Goal: Book appointment/travel/reservation: Book appointment/travel/reservation

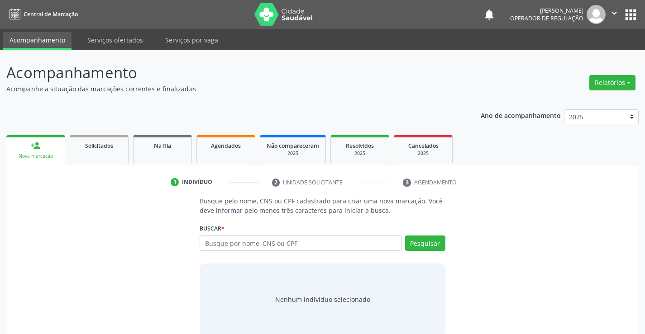
click at [263, 246] on input "text" at bounding box center [300, 243] width 202 height 15
type input "706206053281567"
click at [410, 244] on button "Pesquisar" at bounding box center [425, 243] width 40 height 15
type input "706206053281567"
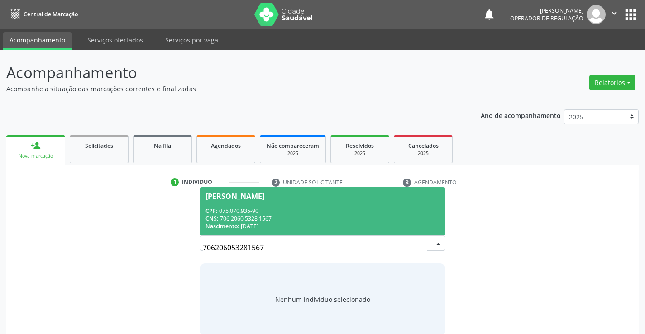
click at [372, 215] on div "CNS: 706 2060 5328 1567" at bounding box center [321, 219] width 233 height 8
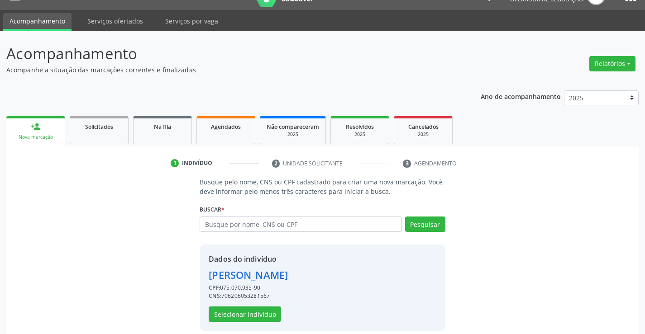
scroll to position [28, 0]
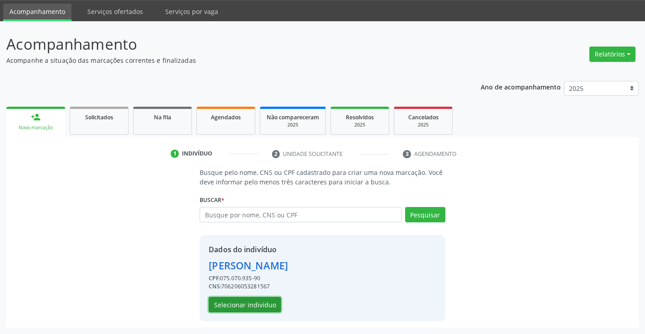
click at [242, 307] on button "Selecionar indivíduo" at bounding box center [245, 304] width 72 height 15
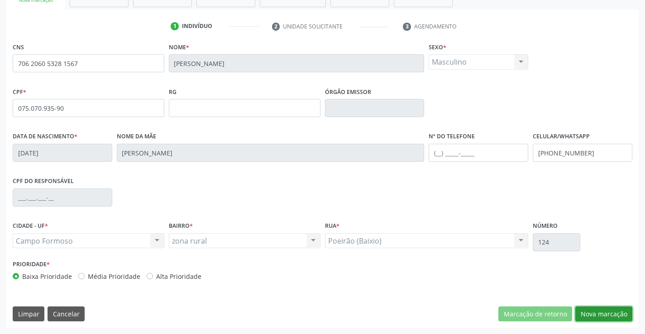
click at [602, 313] on button "Nova marcação" at bounding box center [603, 314] width 57 height 15
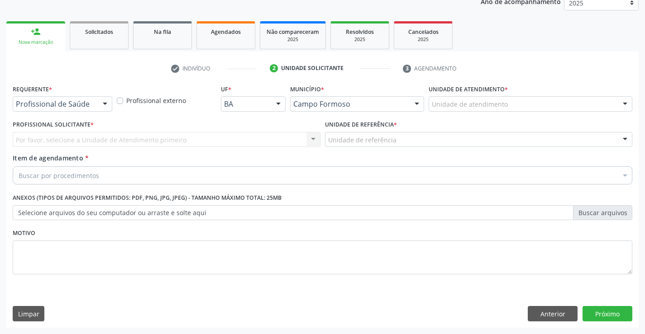
scroll to position [114, 0]
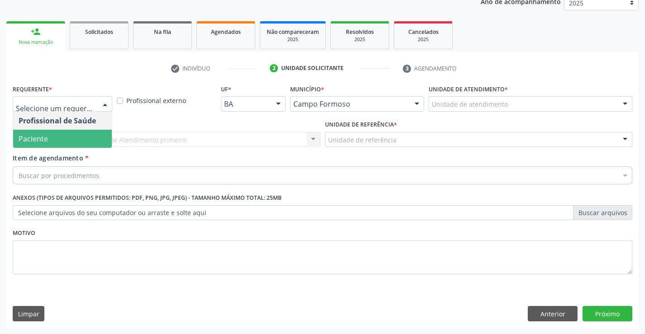
click at [74, 139] on span "Paciente" at bounding box center [62, 139] width 99 height 18
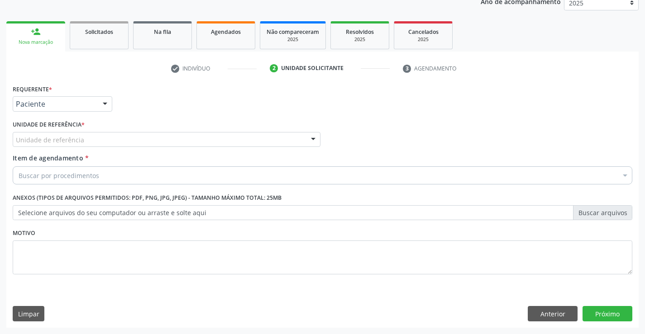
click at [92, 138] on div "Requerente * Paciente Profissional de Saúde Paciente Nenhum resultado encontrad…" at bounding box center [322, 184] width 619 height 205
click at [116, 141] on div "Unidade de referência" at bounding box center [167, 139] width 308 height 15
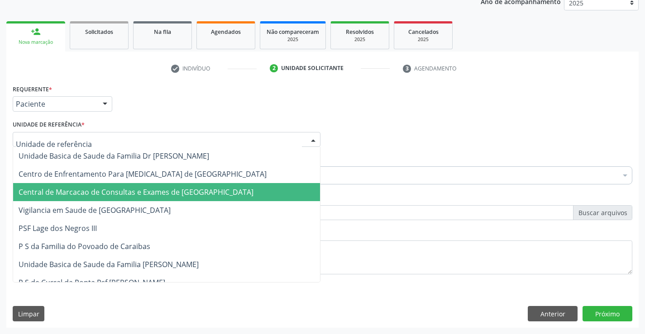
click at [116, 190] on span "Central de Marcacao de Consultas e Exames de [GEOGRAPHIC_DATA]" at bounding box center [136, 192] width 235 height 10
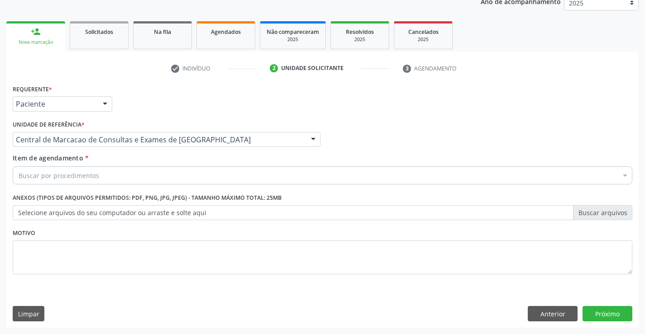
click at [129, 177] on div "Buscar por procedimentos" at bounding box center [322, 175] width 619 height 18
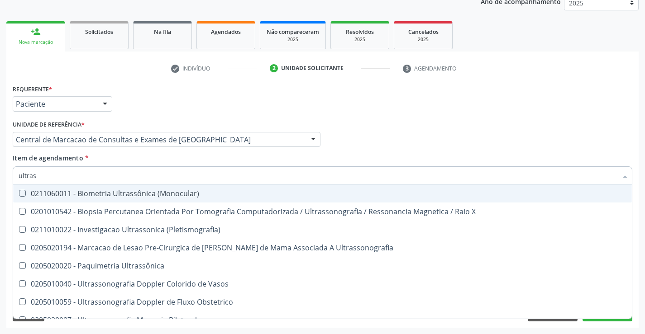
type input "ultrass"
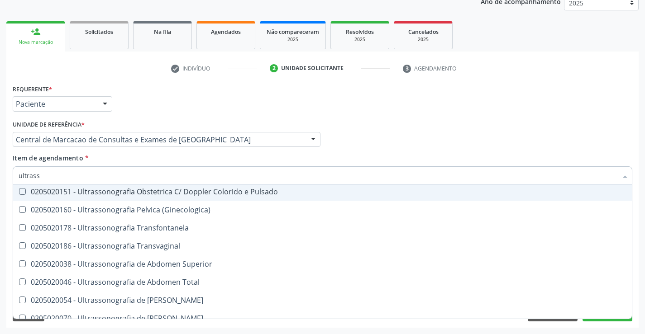
scroll to position [181, 0]
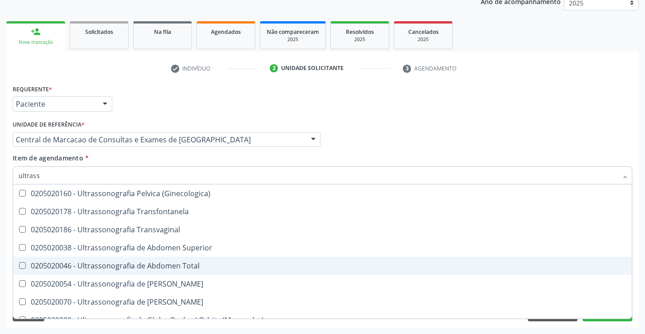
click at [207, 261] on span "0205020046 - Ultrassonografia de Abdomen Total" at bounding box center [322, 266] width 618 height 18
checkbox Total "true"
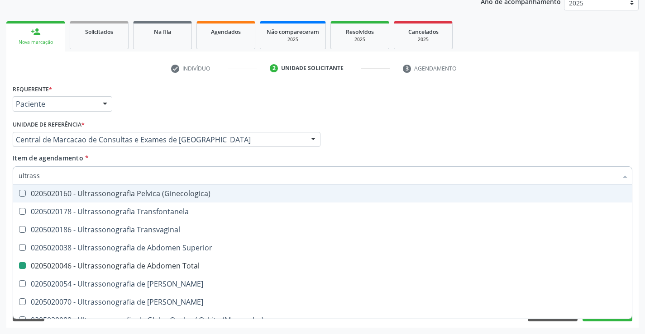
click at [569, 158] on div "Item de agendamento * ultrass Desfazer seleção 0211060011 - Biometria Ultrassôn…" at bounding box center [322, 167] width 619 height 28
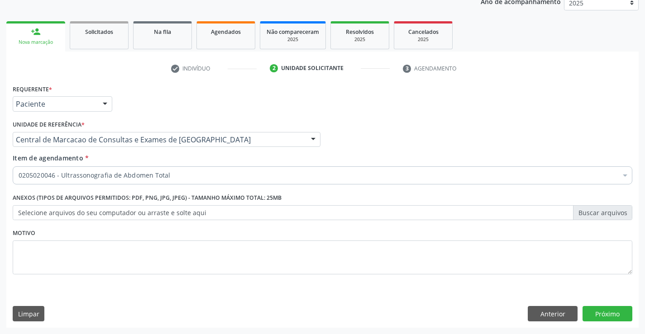
scroll to position [0, 0]
click at [591, 314] on button "Próximo" at bounding box center [607, 313] width 50 height 15
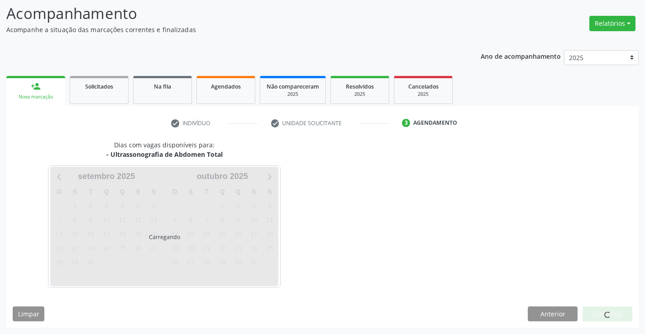
scroll to position [59, 0]
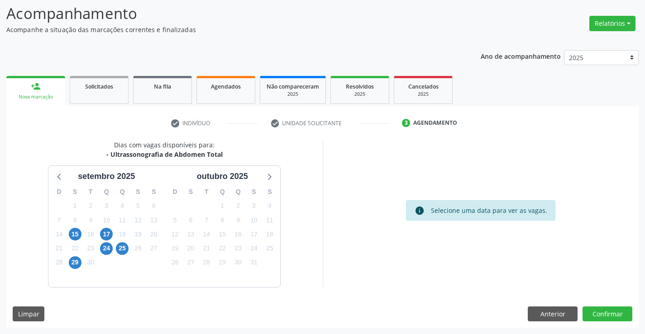
drag, startPoint x: 231, startPoint y: 155, endPoint x: 112, endPoint y: 154, distance: 119.0
click at [112, 154] on div "Dias com vagas disponíveis para: - Ultrassonografia de Abdomen Total [DATE] D S…" at bounding box center [164, 213] width 316 height 147
copy div "Ultrassonografia de Abdomen Total"
click at [74, 261] on span "29" at bounding box center [75, 262] width 13 height 13
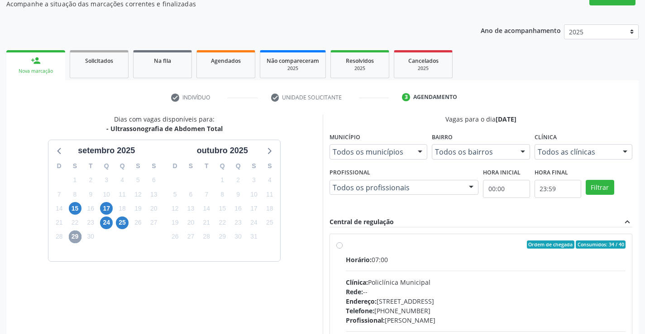
scroll to position [195, 0]
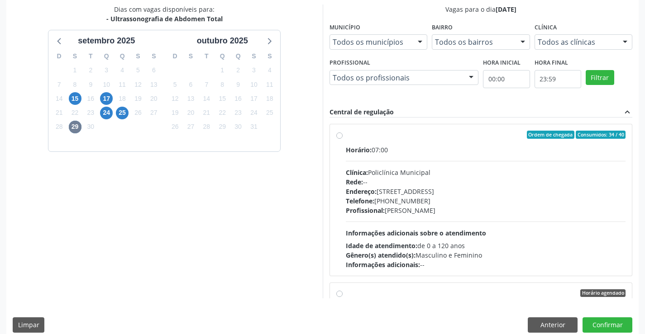
click at [450, 214] on div "Profissional: [PERSON_NAME]" at bounding box center [486, 210] width 280 height 9
click at [342, 139] on input "Ordem de chegada Consumidos: 34 / 40 Horário: 07:00 Clínica: Policlínica Munici…" at bounding box center [339, 135] width 6 height 8
radio input "true"
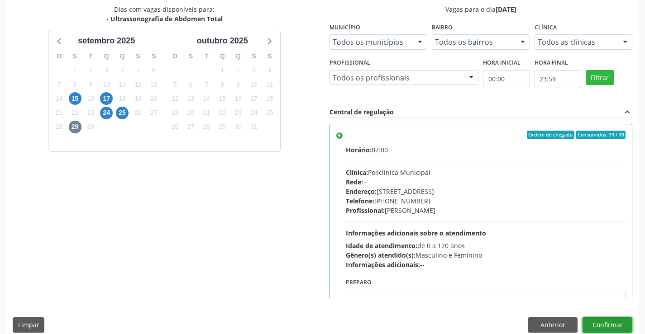
click at [618, 323] on button "Confirmar" at bounding box center [607, 325] width 50 height 15
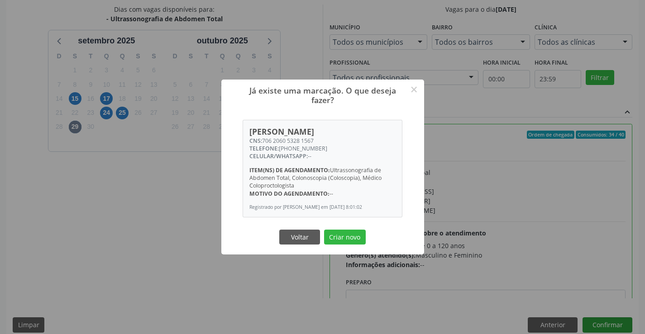
click at [324, 230] on button "Criar novo" at bounding box center [345, 237] width 42 height 15
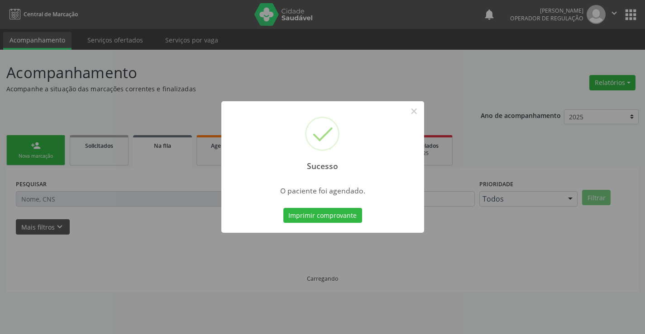
scroll to position [0, 0]
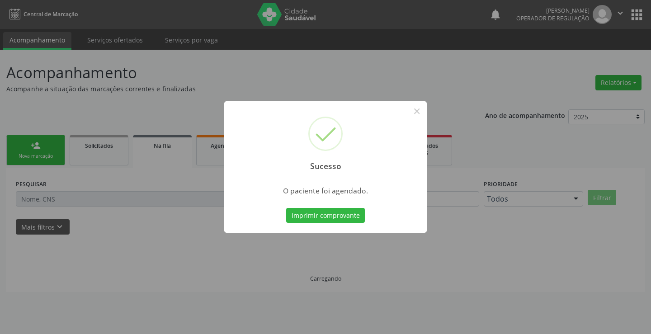
click at [286, 208] on button "Imprimir comprovante" at bounding box center [325, 215] width 79 height 15
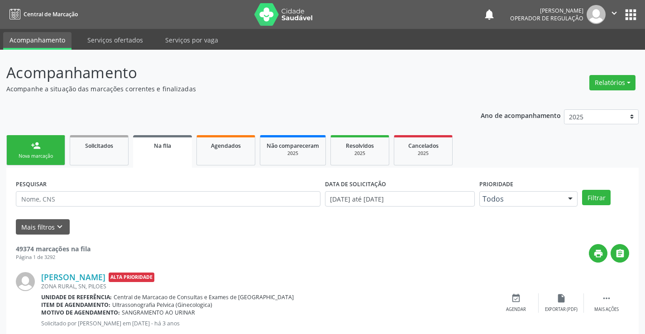
click at [45, 148] on link "person_add Nova marcação" at bounding box center [35, 150] width 59 height 30
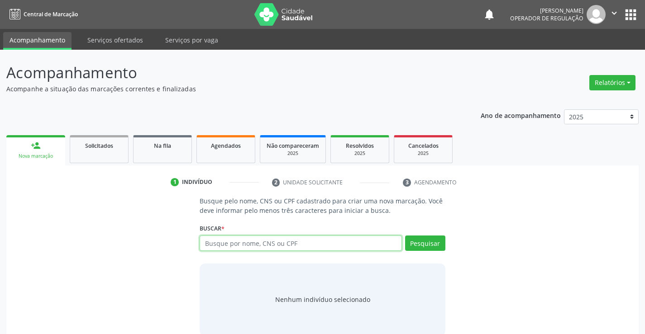
click at [213, 247] on input "text" at bounding box center [300, 243] width 202 height 15
type input "704605646585122"
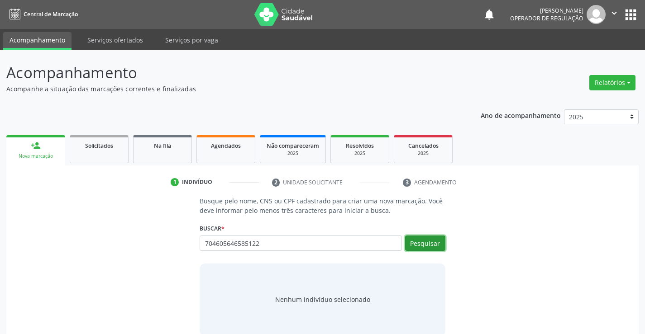
click at [416, 237] on button "Pesquisar" at bounding box center [425, 243] width 40 height 15
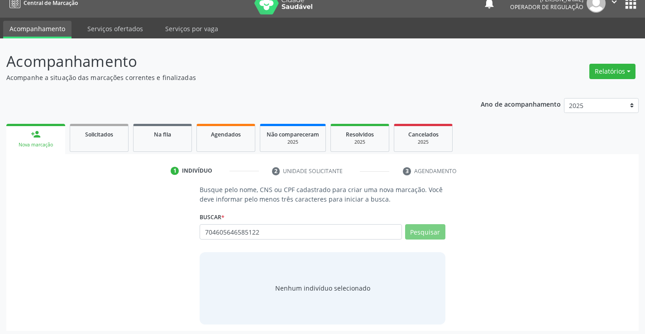
scroll to position [14, 0]
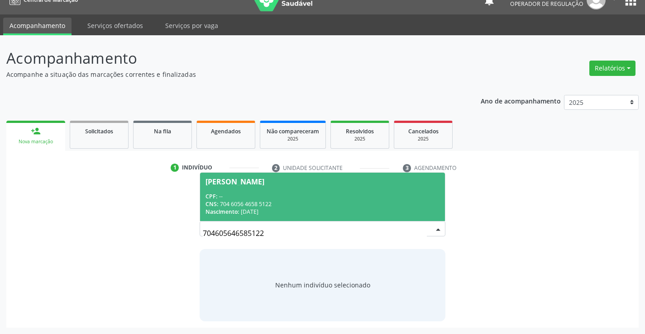
click at [343, 193] on div "CPF: --" at bounding box center [321, 197] width 233 height 8
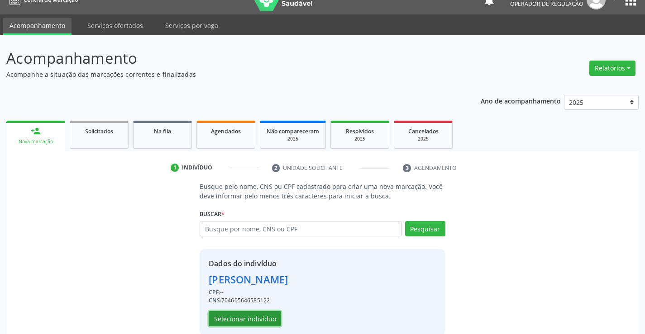
click at [266, 319] on button "Selecionar indivíduo" at bounding box center [245, 318] width 72 height 15
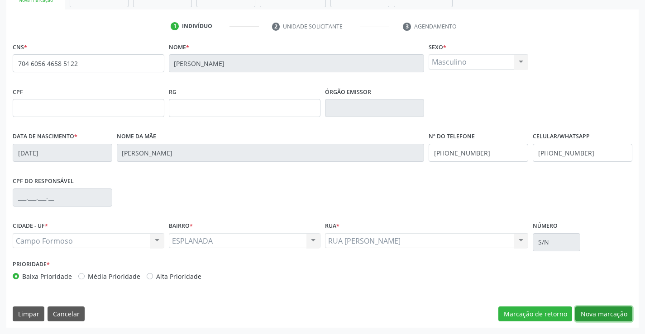
click at [587, 310] on button "Nova marcação" at bounding box center [603, 314] width 57 height 15
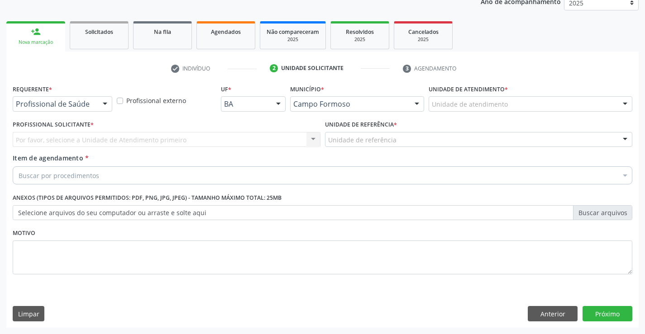
scroll to position [114, 0]
click at [76, 110] on div "Profissional de Saúde" at bounding box center [63, 103] width 100 height 15
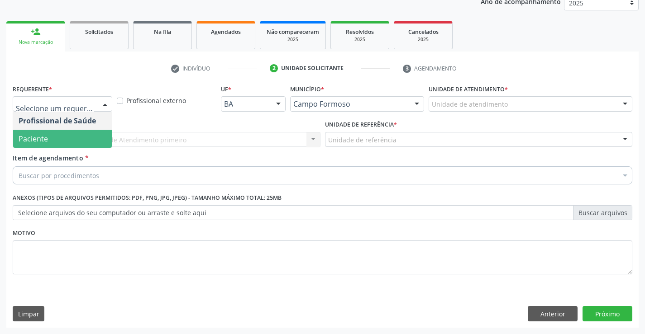
click at [70, 139] on span "Paciente" at bounding box center [62, 139] width 99 height 18
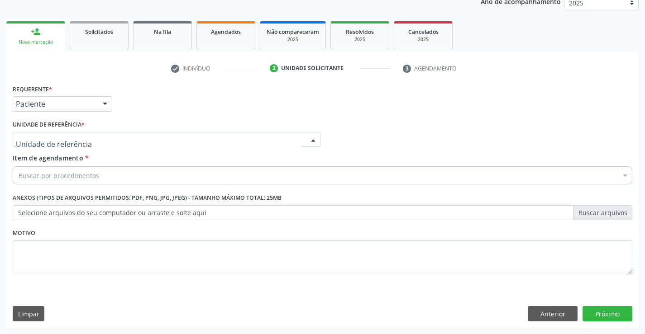
click at [87, 146] on div at bounding box center [167, 139] width 308 height 15
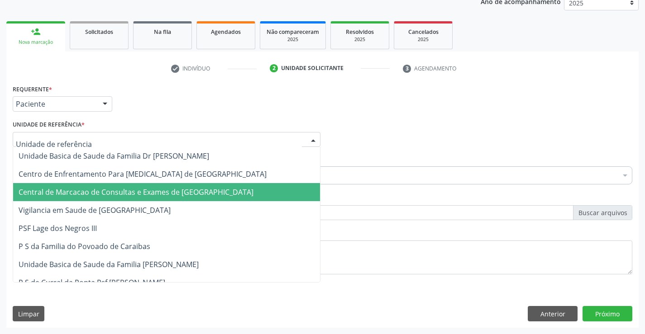
click at [88, 185] on span "Central de Marcacao de Consultas e Exames de [GEOGRAPHIC_DATA]" at bounding box center [166, 192] width 307 height 18
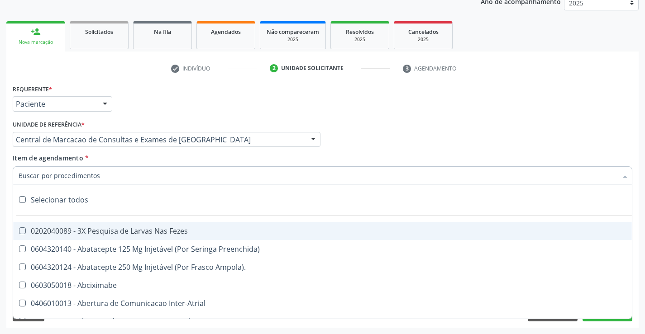
paste input "Ultrassonografia de Abdomen Total"
type input "Ultrassonografia de Abdomen Total"
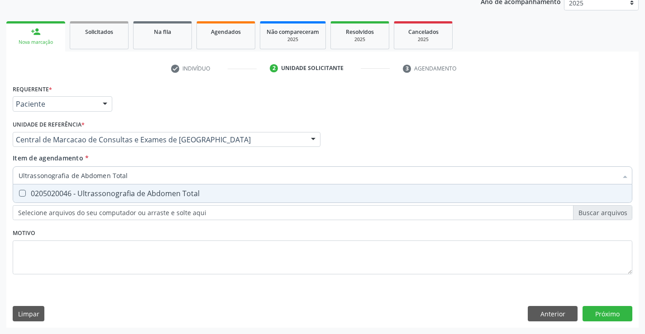
click at [350, 189] on span "0205020046 - Ultrassonografia de Abdomen Total" at bounding box center [322, 194] width 618 height 18
checkbox Total "true"
click at [628, 321] on button "Próximo" at bounding box center [607, 313] width 50 height 15
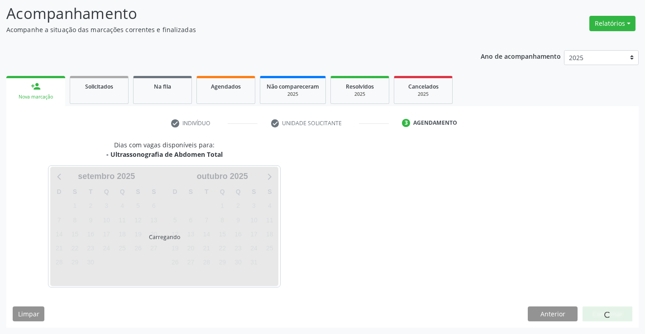
scroll to position [59, 0]
click at [628, 320] on div at bounding box center [607, 314] width 50 height 15
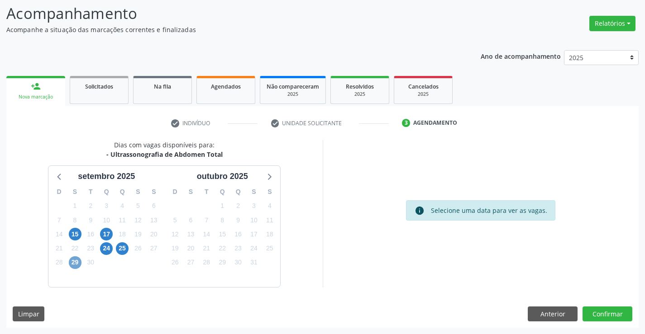
click at [73, 259] on span "29" at bounding box center [75, 262] width 13 height 13
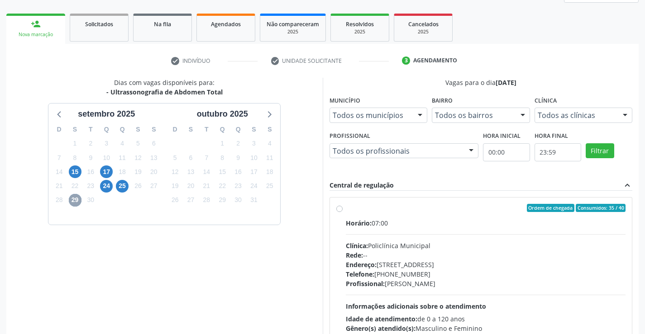
scroll to position [150, 0]
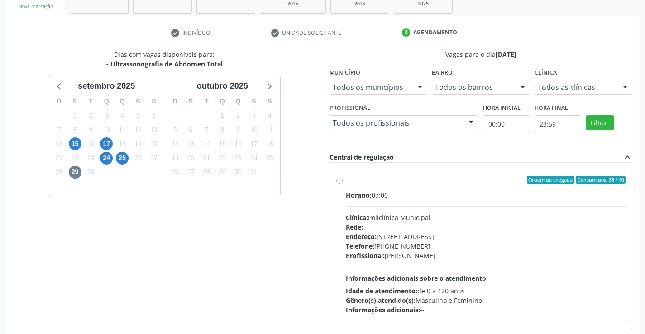
click at [520, 209] on div "Horário: 07:00 Clínica: Policlínica Municipal Rede: -- [GEOGRAPHIC_DATA]: [STRE…" at bounding box center [486, 252] width 280 height 124
click at [342, 184] on input "Ordem de chegada Consumidos: 35 / 40 Horário: 07:00 Clínica: Policlínica Munici…" at bounding box center [339, 180] width 6 height 8
radio input "true"
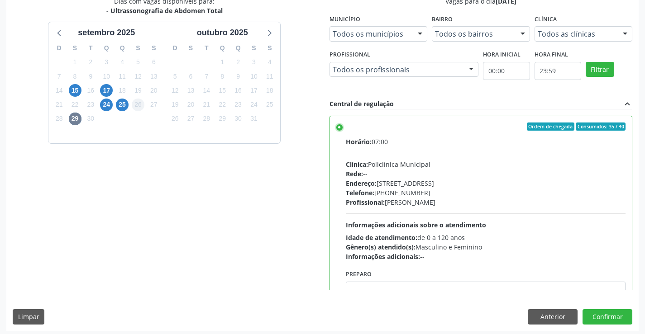
scroll to position [206, 0]
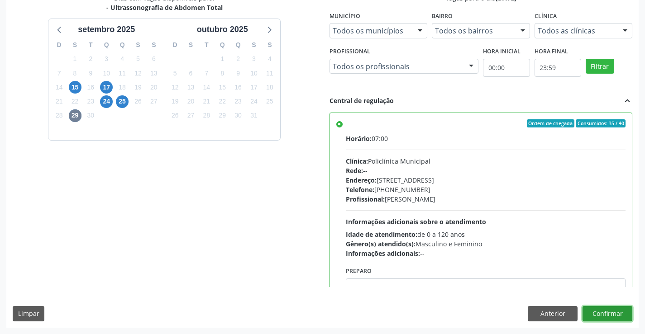
click at [624, 314] on button "Confirmar" at bounding box center [607, 313] width 50 height 15
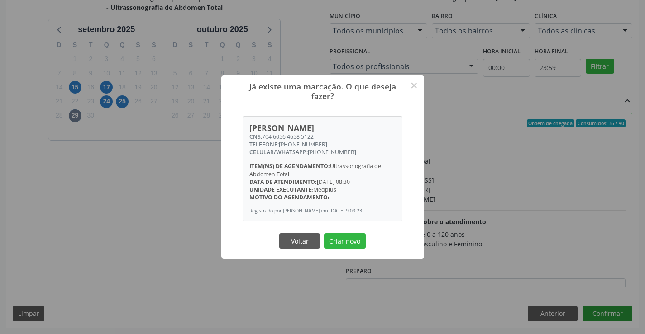
click at [324, 233] on button "Criar novo" at bounding box center [345, 240] width 42 height 15
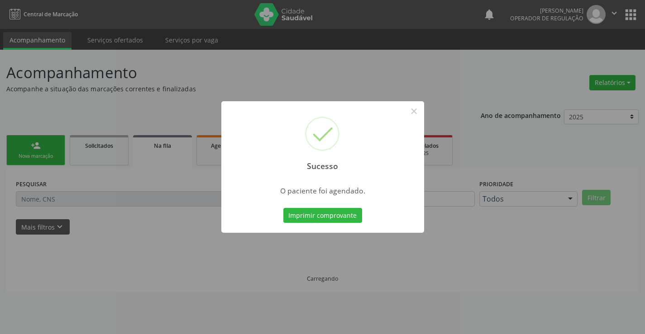
scroll to position [0, 0]
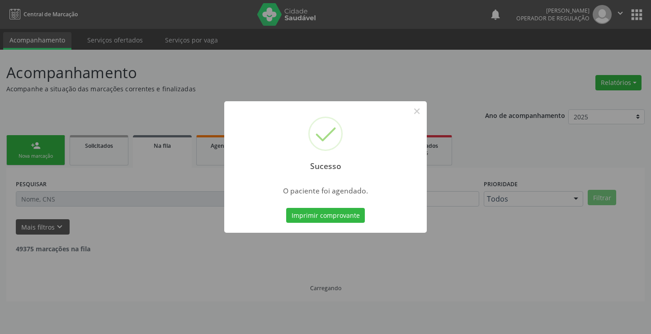
click at [286, 208] on button "Imprimir comprovante" at bounding box center [325, 215] width 79 height 15
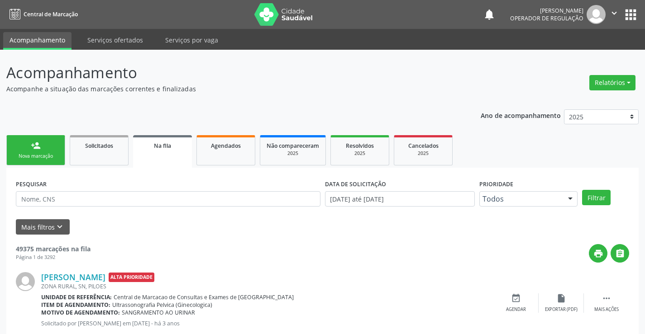
click at [28, 152] on link "person_add Nova marcação" at bounding box center [35, 150] width 59 height 30
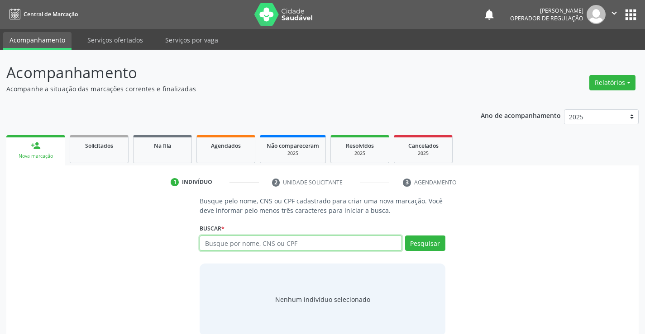
click at [275, 245] on input "text" at bounding box center [300, 243] width 202 height 15
type input "702506383367036"
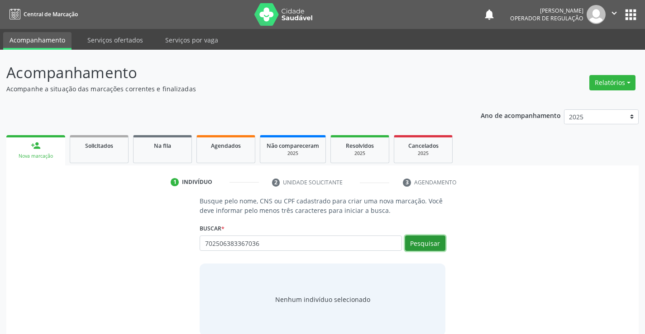
click at [430, 246] on button "Pesquisar" at bounding box center [425, 243] width 40 height 15
type input "702506383367036"
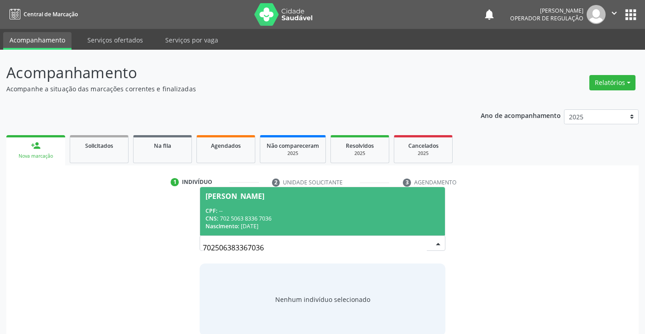
click at [334, 217] on div "CNS: 702 5063 8336 7036" at bounding box center [321, 219] width 233 height 8
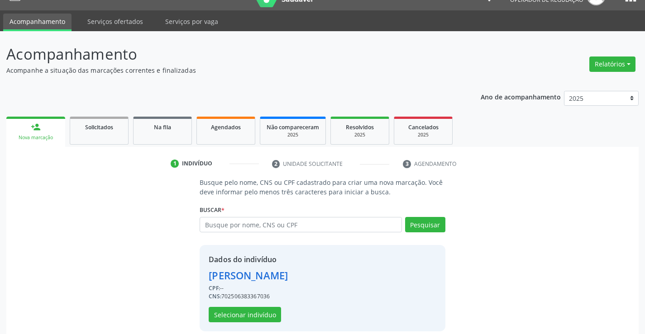
scroll to position [28, 0]
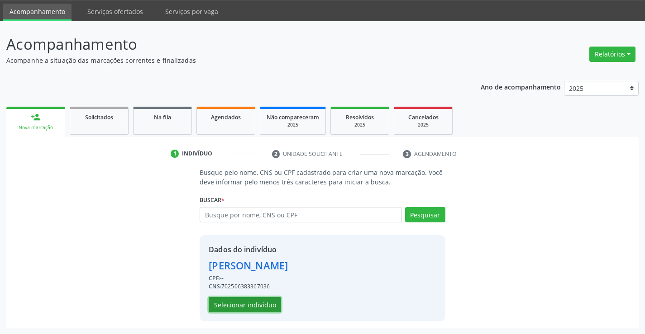
click at [261, 303] on button "Selecionar indivíduo" at bounding box center [245, 304] width 72 height 15
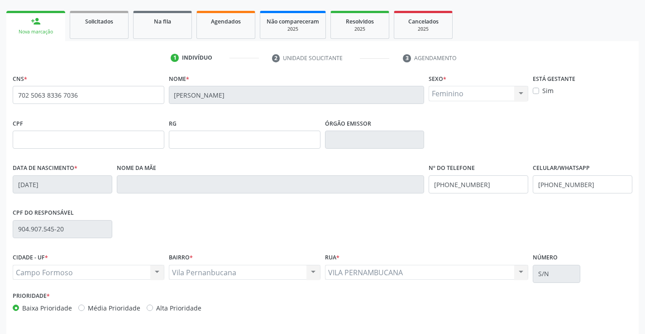
scroll to position [156, 0]
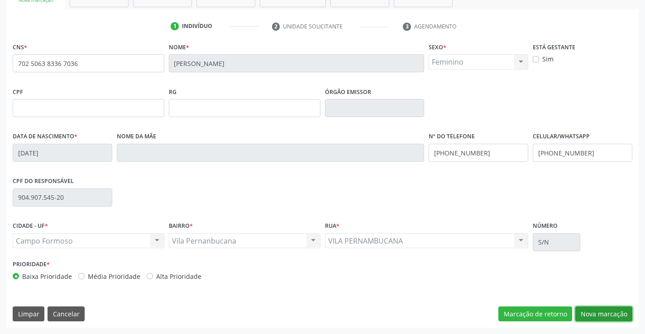
click at [593, 314] on button "Nova marcação" at bounding box center [603, 314] width 57 height 15
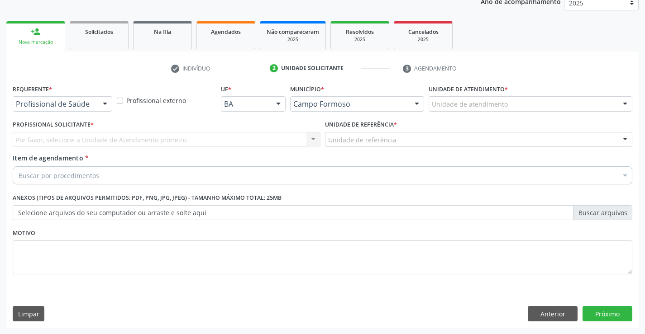
scroll to position [114, 0]
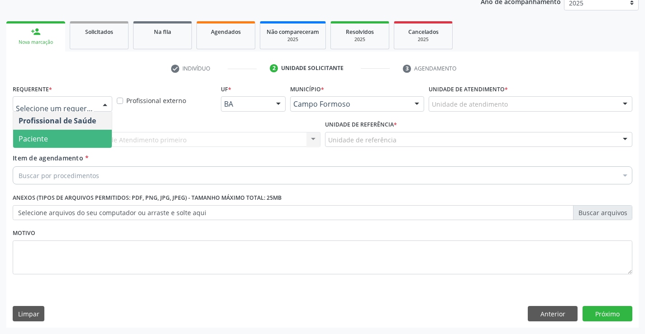
click at [79, 140] on span "Paciente" at bounding box center [62, 139] width 99 height 18
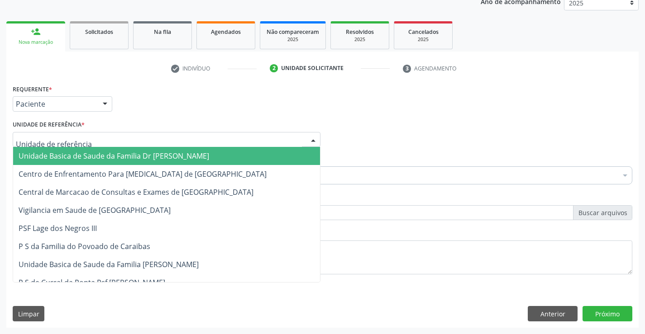
click at [104, 135] on div at bounding box center [167, 139] width 308 height 15
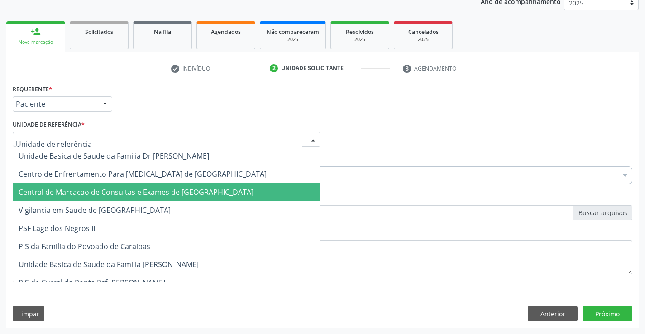
click at [108, 189] on span "Central de Marcacao de Consultas e Exames de [GEOGRAPHIC_DATA]" at bounding box center [136, 192] width 235 height 10
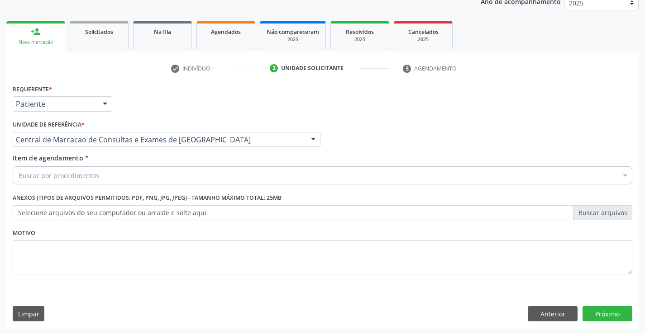
click at [107, 172] on div "Buscar por procedimentos" at bounding box center [322, 175] width 619 height 18
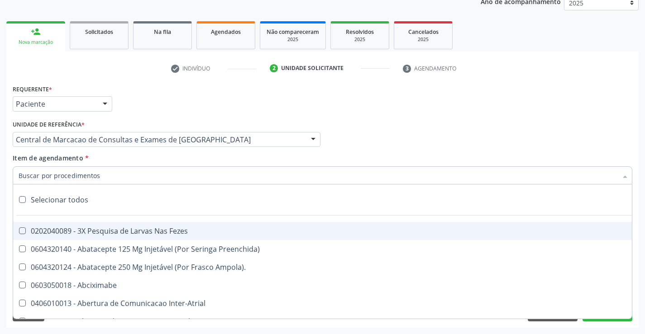
paste input "Ultrassonografia de Abdomen Total"
type input "Ultrassonografia de Abdomen Total"
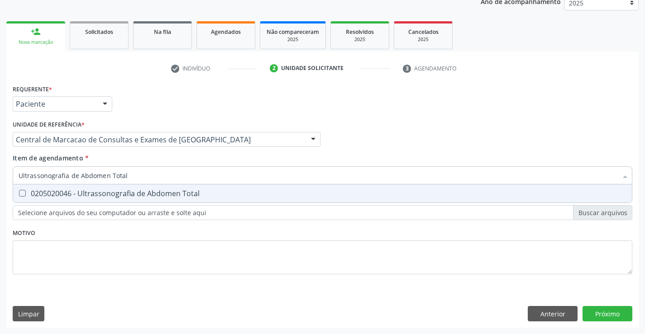
click at [122, 190] on div "0205020046 - Ultrassonografia de Abdomen Total" at bounding box center [322, 193] width 607 height 7
checkbox Total "true"
click at [609, 308] on div "Requerente * Paciente Profissional de Saúde Paciente Nenhum resultado encontrad…" at bounding box center [322, 205] width 632 height 246
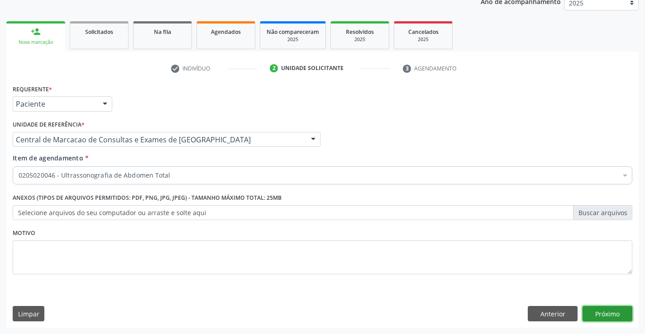
click at [609, 313] on button "Próximo" at bounding box center [607, 313] width 50 height 15
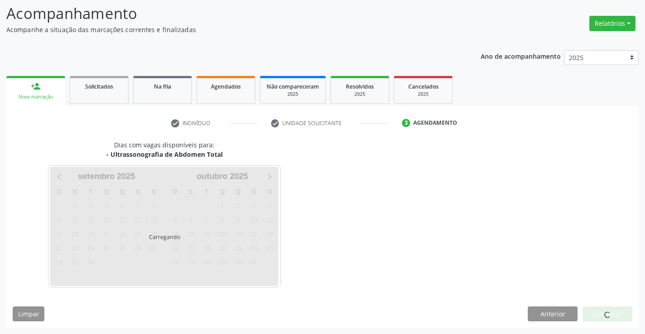
scroll to position [59, 0]
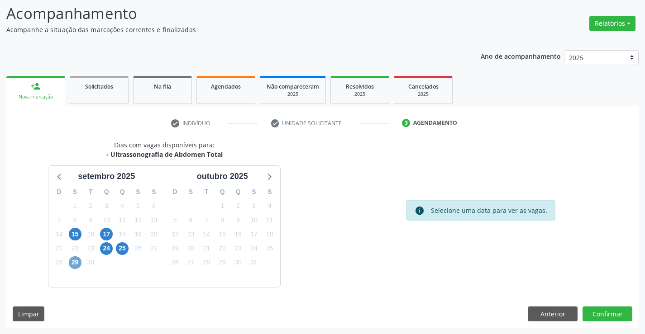
click at [72, 260] on span "29" at bounding box center [75, 262] width 13 height 13
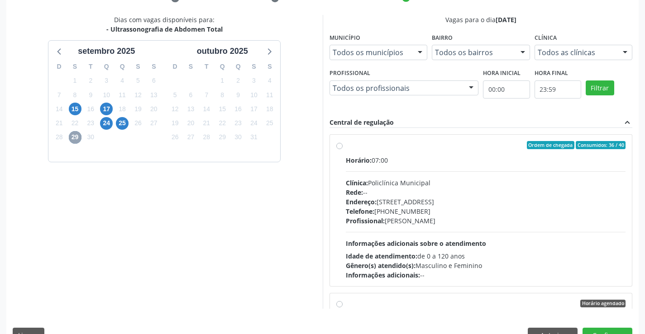
scroll to position [195, 0]
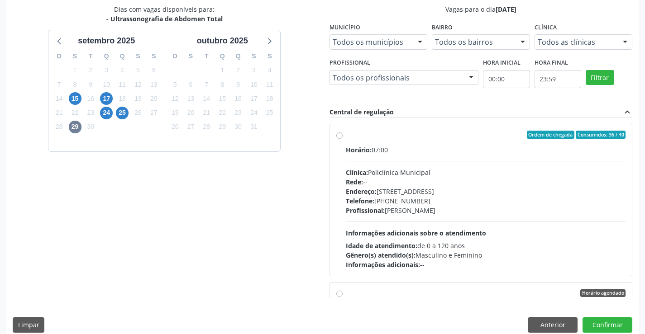
click at [407, 209] on div "Profissional: [PERSON_NAME]" at bounding box center [486, 210] width 280 height 9
click at [342, 139] on input "Ordem de chegada Consumidos: 36 / 40 Horário: 07:00 Clínica: Policlínica Munici…" at bounding box center [339, 135] width 6 height 8
radio input "true"
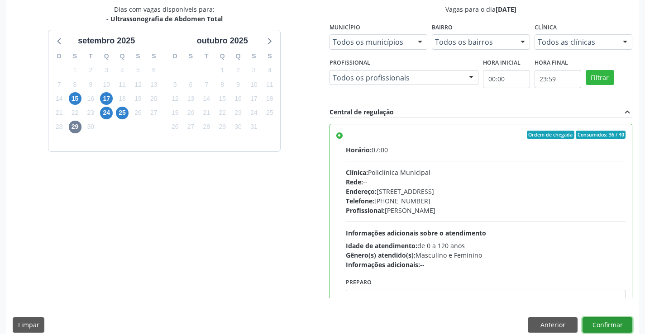
click at [607, 323] on button "Confirmar" at bounding box center [607, 325] width 50 height 15
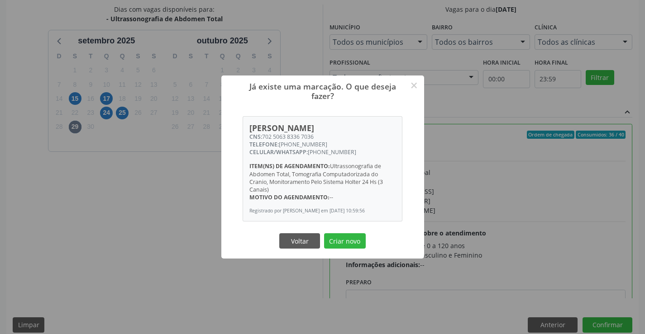
click at [324, 233] on button "Criar novo" at bounding box center [345, 240] width 42 height 15
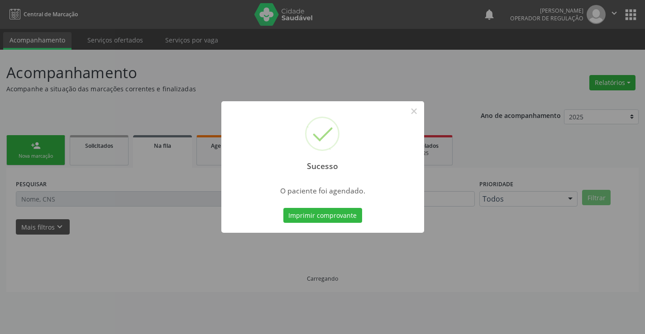
scroll to position [0, 0]
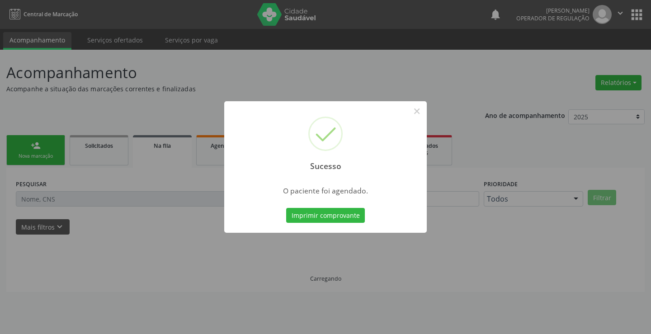
click at [286, 208] on button "Imprimir comprovante" at bounding box center [325, 215] width 79 height 15
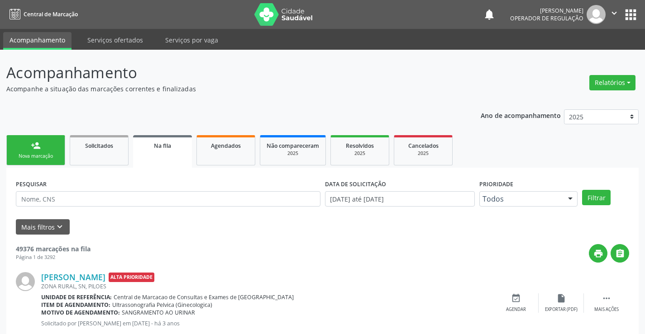
click at [38, 149] on div "person_add" at bounding box center [36, 146] width 10 height 10
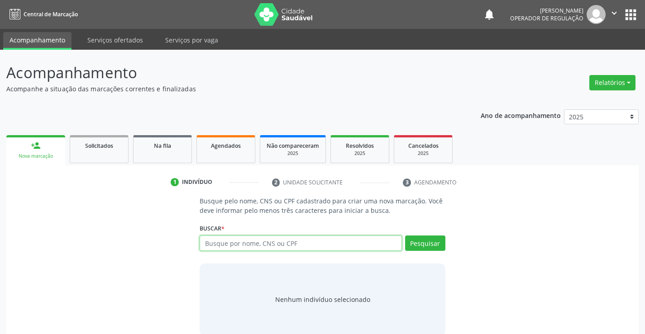
click at [281, 242] on input "text" at bounding box center [300, 243] width 202 height 15
type input "702801143736064"
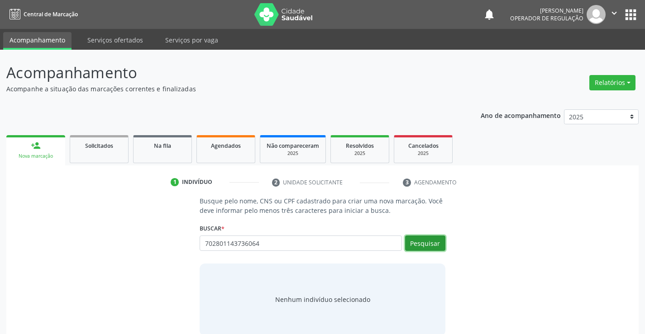
click at [417, 247] on button "Pesquisar" at bounding box center [425, 243] width 40 height 15
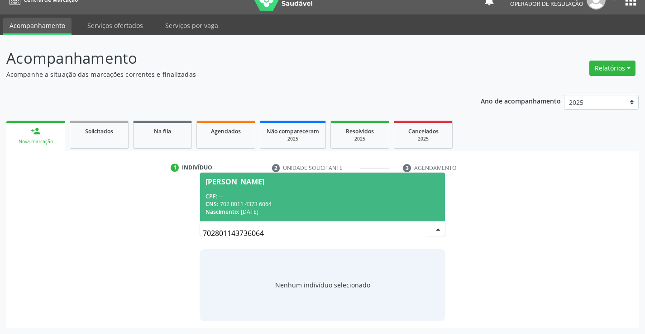
click at [295, 196] on div "CPF: --" at bounding box center [321, 197] width 233 height 8
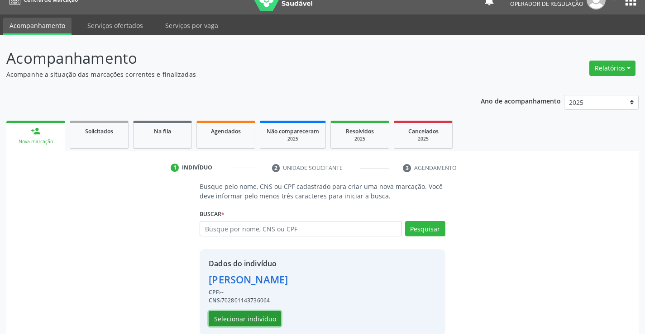
click at [258, 316] on button "Selecionar indivíduo" at bounding box center [245, 318] width 72 height 15
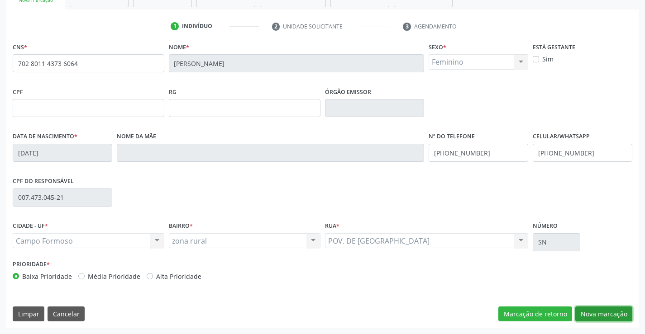
click at [601, 319] on button "Nova marcação" at bounding box center [603, 314] width 57 height 15
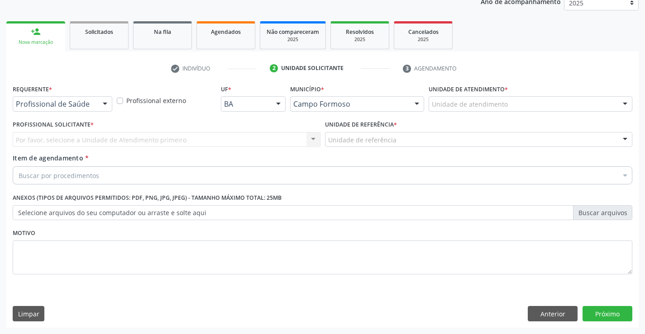
scroll to position [114, 0]
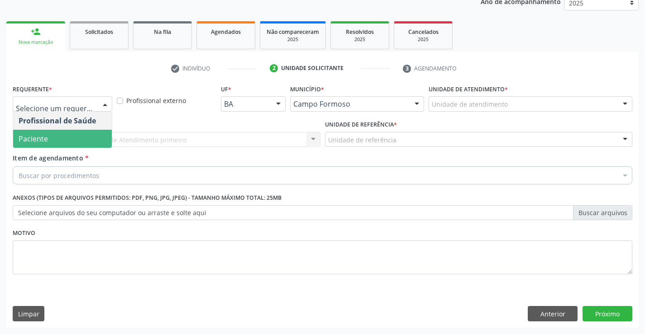
click at [66, 139] on span "Paciente" at bounding box center [62, 139] width 99 height 18
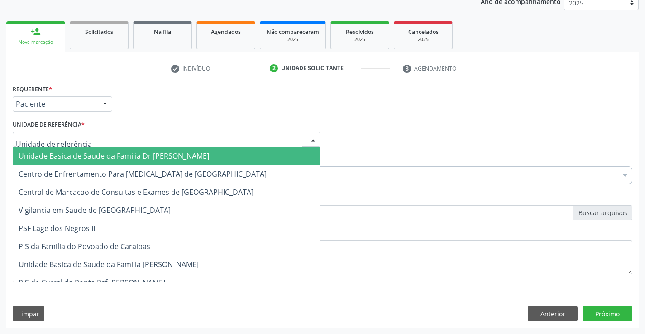
click at [103, 137] on div at bounding box center [167, 139] width 308 height 15
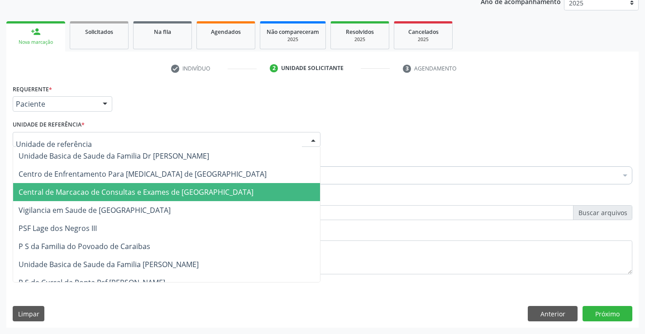
click at [100, 187] on span "Central de Marcacao de Consultas e Exames de [GEOGRAPHIC_DATA]" at bounding box center [166, 192] width 307 height 18
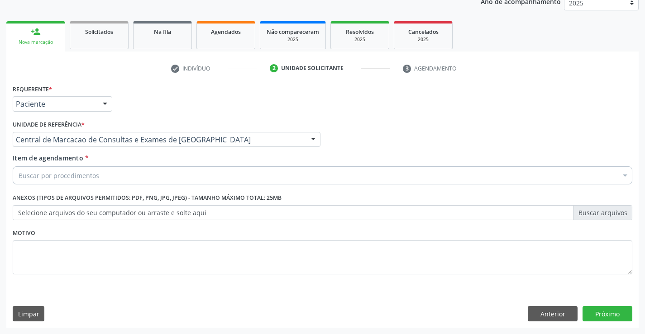
click at [103, 178] on div "Buscar por procedimentos" at bounding box center [322, 175] width 619 height 18
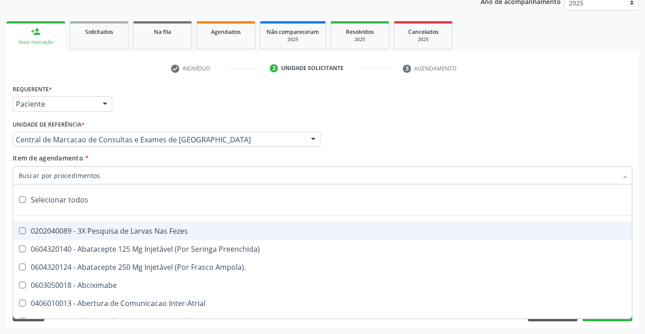
paste input "Ultrassonografia de Abdomen Total"
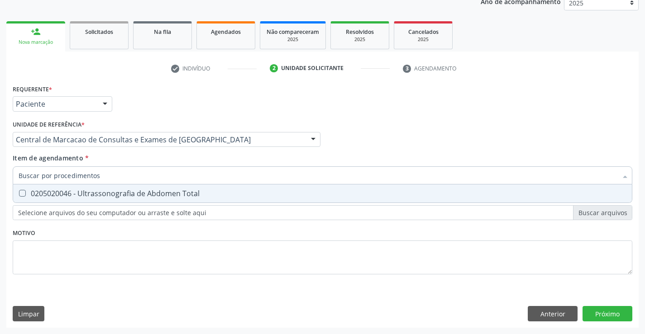
type input "Ultrassonografia de Abdomen Total"
click at [170, 197] on div "0205020046 - Ultrassonografia de Abdomen Total" at bounding box center [322, 193] width 607 height 7
checkbox Total "true"
click at [604, 310] on div "Requerente * Paciente Profissional de Saúde Paciente Nenhum resultado encontrad…" at bounding box center [322, 205] width 632 height 246
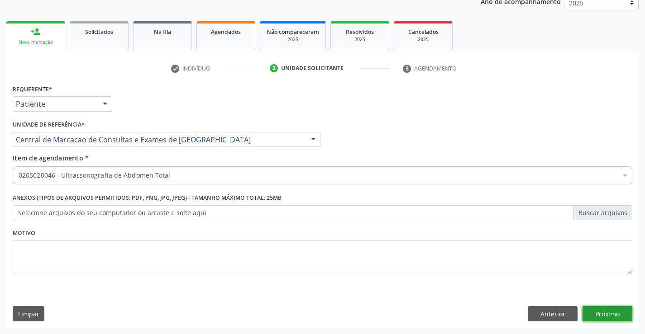
click at [630, 316] on button "Próximo" at bounding box center [607, 313] width 50 height 15
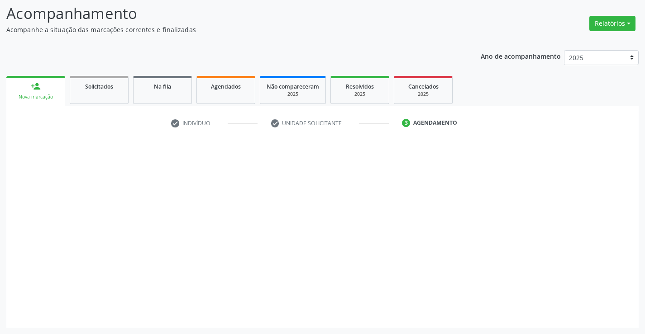
scroll to position [59, 0]
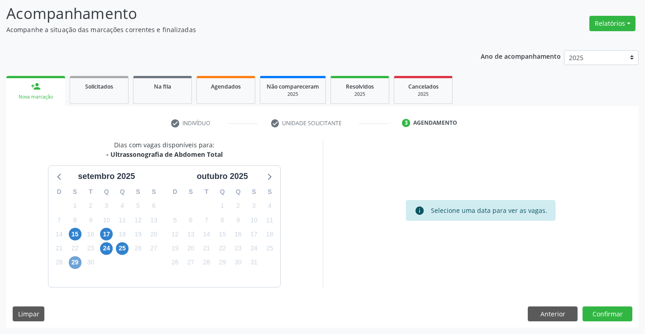
click at [76, 261] on span "29" at bounding box center [75, 262] width 13 height 13
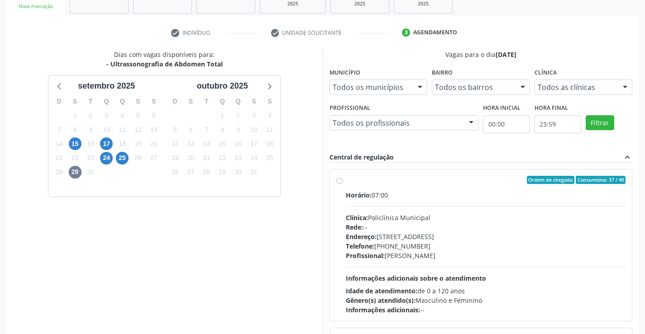
click at [371, 205] on div "Horário: 07:00 Clínica: Policlínica Municipal Rede: -- [GEOGRAPHIC_DATA]: [STRE…" at bounding box center [486, 252] width 280 height 124
click at [342, 184] on input "Ordem de chegada Consumidos: 37 / 40 Horário: 07:00 Clínica: Policlínica Munici…" at bounding box center [339, 180] width 6 height 8
radio input "true"
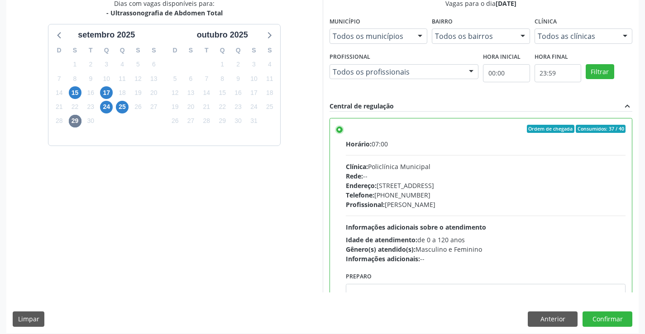
scroll to position [206, 0]
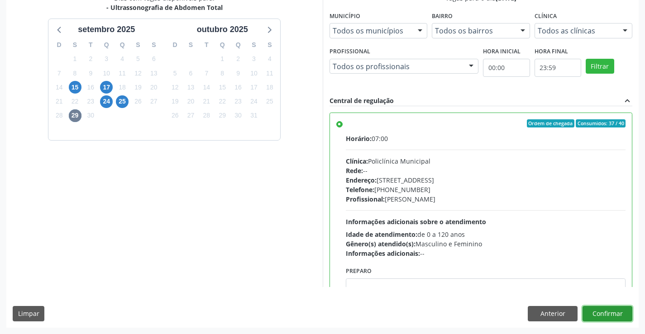
click at [628, 310] on button "Confirmar" at bounding box center [607, 313] width 50 height 15
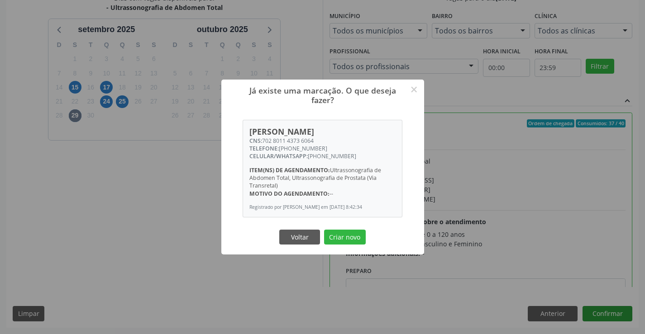
click at [324, 230] on button "Criar novo" at bounding box center [345, 237] width 42 height 15
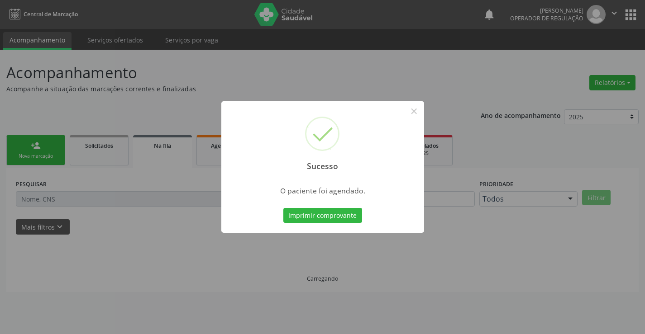
scroll to position [0, 0]
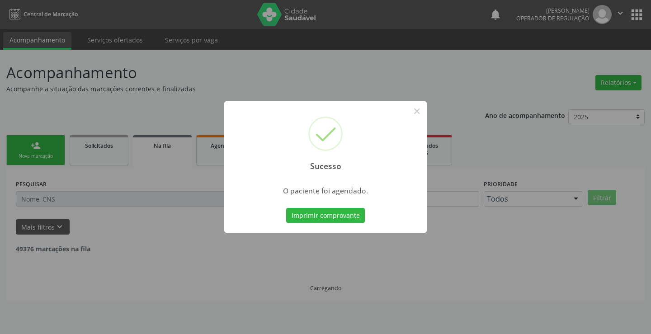
click at [286, 208] on button "Imprimir comprovante" at bounding box center [325, 215] width 79 height 15
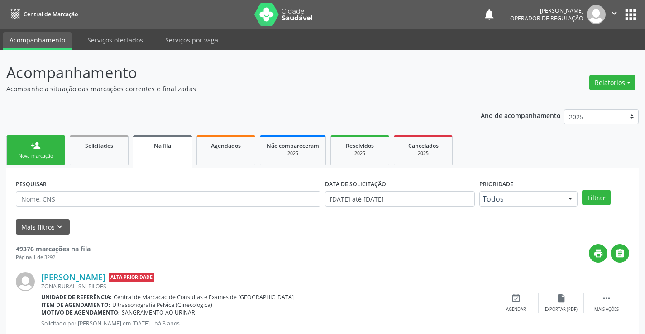
click at [39, 140] on link "person_add Nova marcação" at bounding box center [35, 150] width 59 height 30
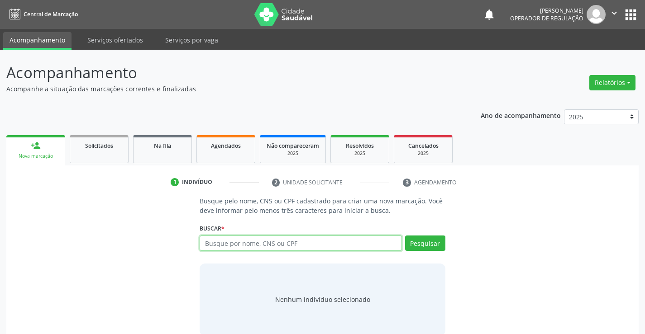
click at [242, 245] on input "text" at bounding box center [300, 243] width 202 height 15
type input "702009841810981"
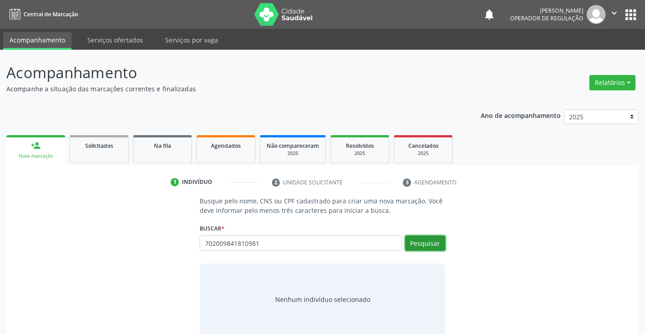
click at [418, 246] on button "Pesquisar" at bounding box center [425, 243] width 40 height 15
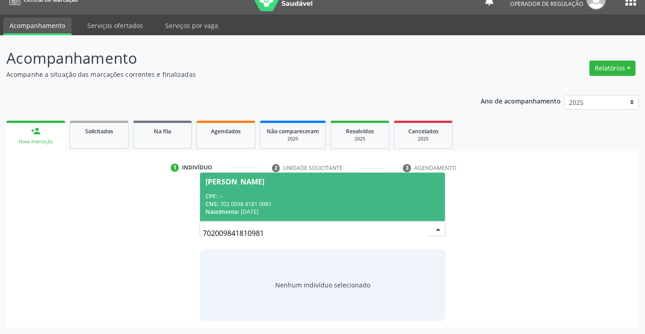
click at [273, 202] on div "CNS: 702 0098 4181 0981" at bounding box center [321, 204] width 233 height 8
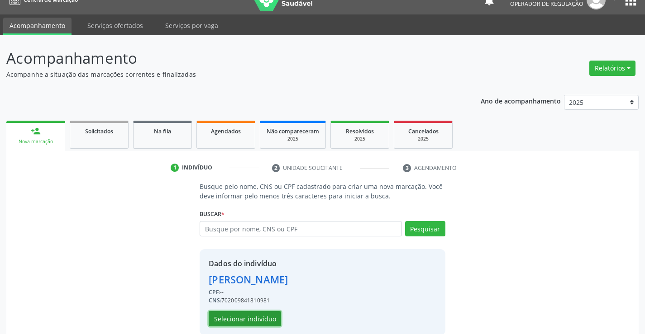
click at [260, 319] on button "Selecionar indivíduo" at bounding box center [245, 318] width 72 height 15
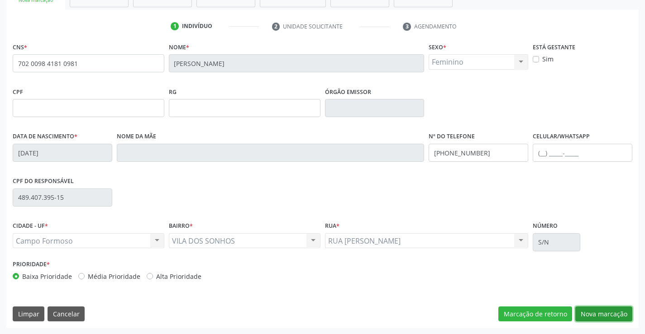
click at [593, 311] on button "Nova marcação" at bounding box center [603, 314] width 57 height 15
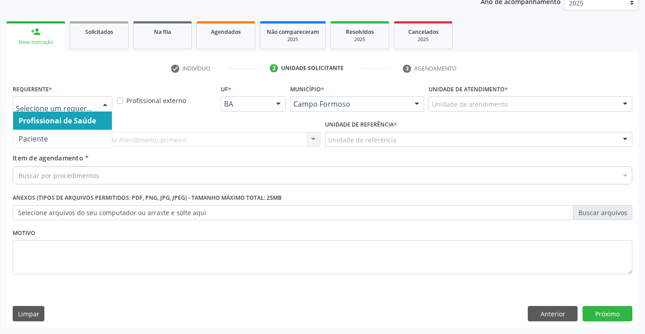
click at [87, 109] on div at bounding box center [63, 103] width 100 height 15
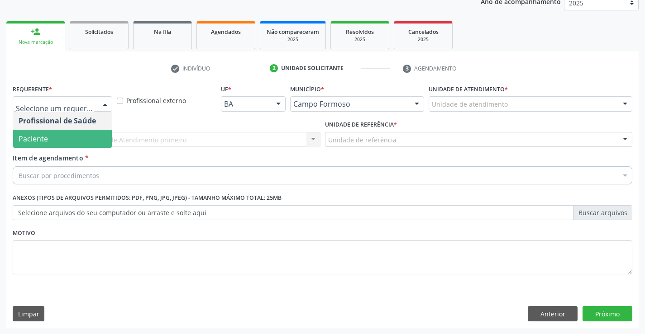
click at [88, 141] on span "Paciente" at bounding box center [62, 139] width 99 height 18
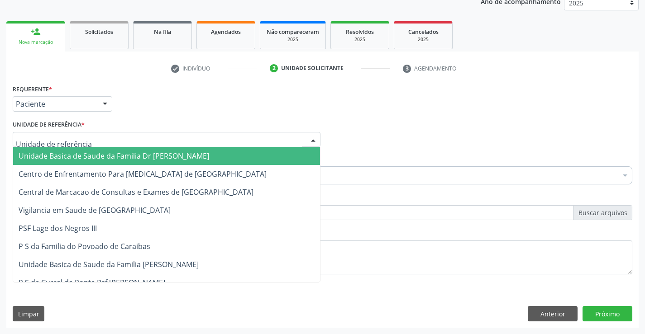
click at [107, 137] on div at bounding box center [167, 139] width 308 height 15
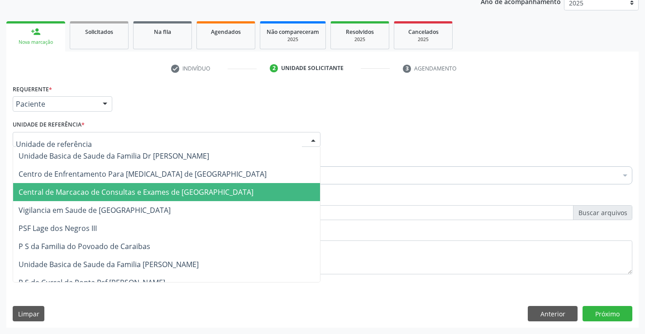
click at [110, 194] on span "Central de Marcacao de Consultas e Exames de [GEOGRAPHIC_DATA]" at bounding box center [136, 192] width 235 height 10
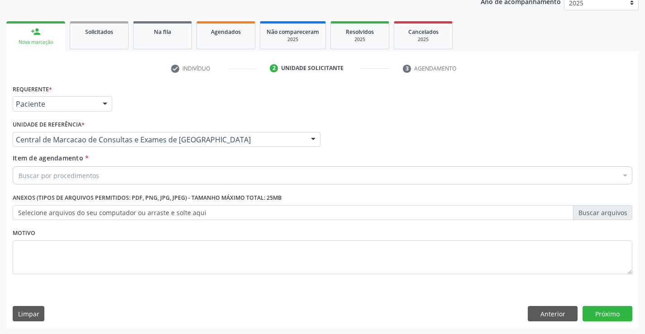
click at [111, 169] on div "Buscar por procedimentos" at bounding box center [322, 175] width 619 height 18
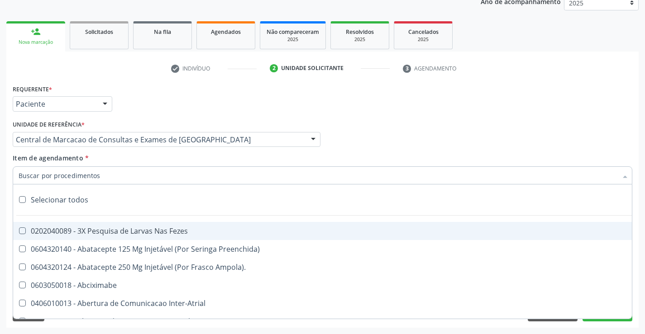
paste input "Ultrassonografia de Abdomen Total"
type input "Ultrassonografia de Abdomen Total"
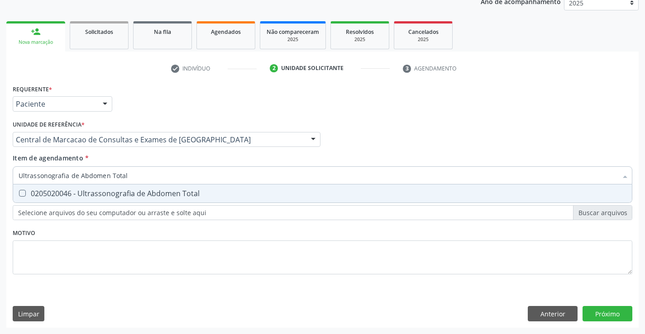
click at [117, 196] on div "0205020046 - Ultrassonografia de Abdomen Total" at bounding box center [322, 193] width 607 height 7
checkbox Total "true"
click at [599, 316] on div "Requerente * Paciente Profissional de Saúde Paciente Nenhum resultado encontrad…" at bounding box center [322, 205] width 632 height 246
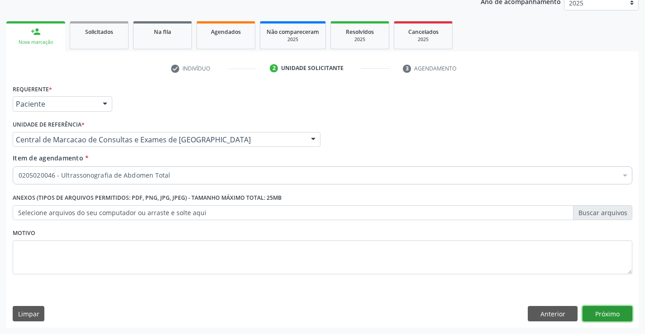
click at [585, 310] on button "Próximo" at bounding box center [607, 313] width 50 height 15
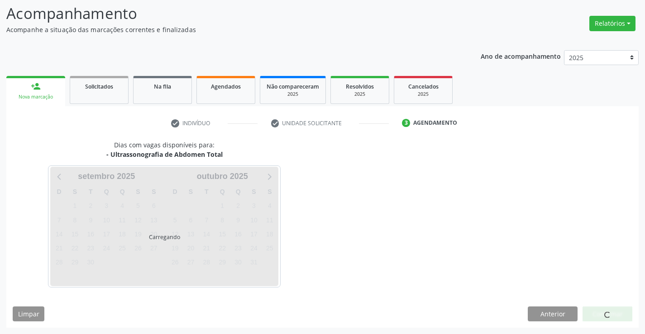
scroll to position [59, 0]
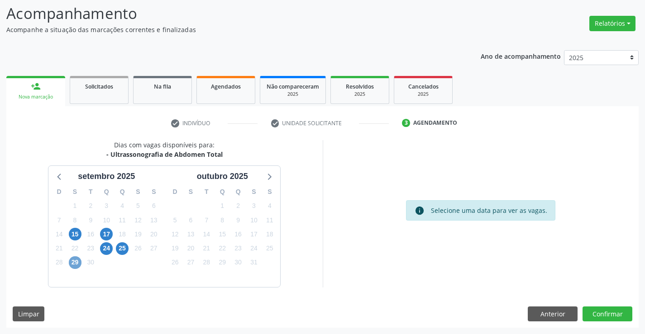
click at [75, 261] on span "29" at bounding box center [75, 262] width 13 height 13
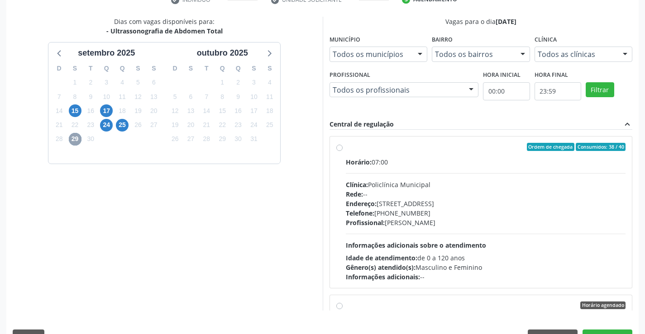
scroll to position [206, 0]
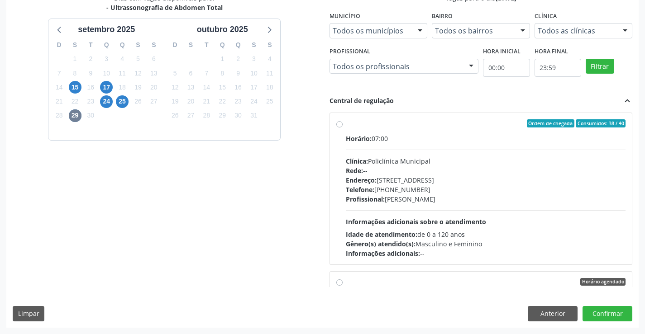
click at [448, 195] on div "Profissional: [PERSON_NAME]" at bounding box center [486, 198] width 280 height 9
click at [342, 128] on input "Ordem de chegada Consumidos: 38 / 40 Horário: 07:00 Clínica: Policlínica Munici…" at bounding box center [339, 123] width 6 height 8
radio input "true"
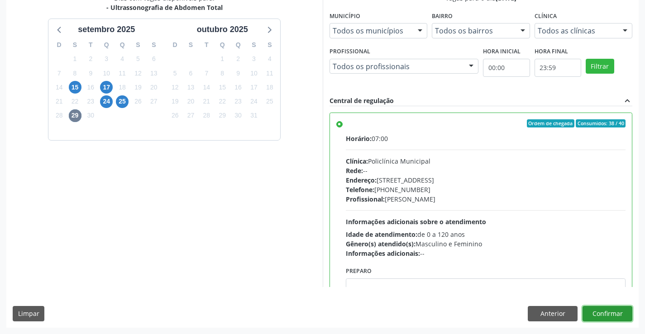
click at [619, 318] on button "Confirmar" at bounding box center [607, 313] width 50 height 15
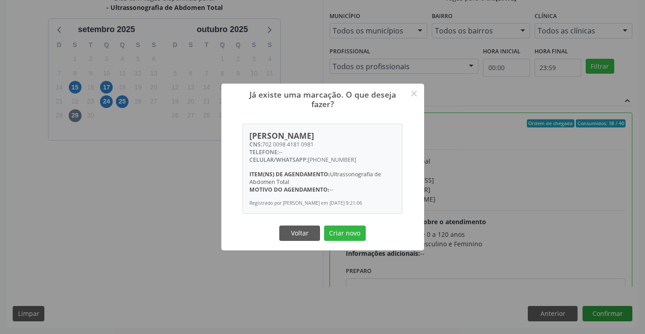
click at [324, 226] on button "Criar novo" at bounding box center [345, 233] width 42 height 15
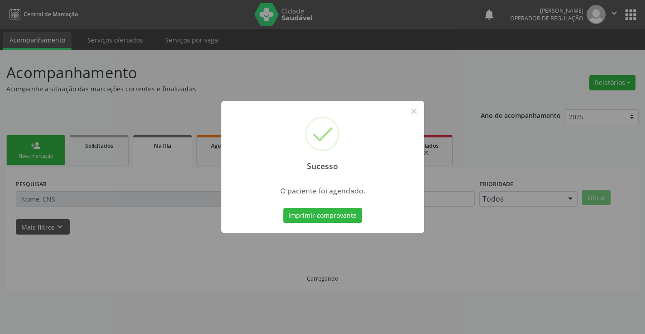
scroll to position [0, 0]
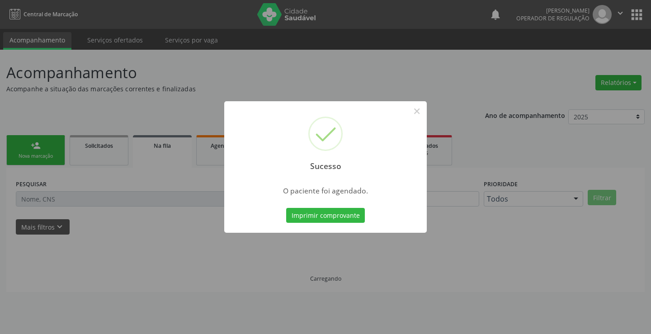
click at [286, 208] on button "Imprimir comprovante" at bounding box center [325, 215] width 79 height 15
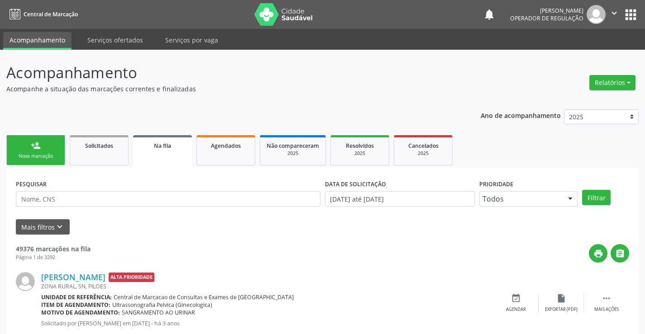
click at [614, 9] on icon "" at bounding box center [614, 13] width 10 height 10
click at [587, 52] on link "Sair" at bounding box center [591, 55] width 62 height 13
